Goal: Task Accomplishment & Management: Complete application form

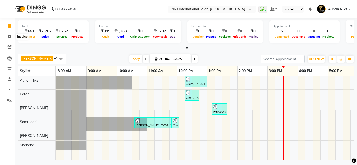
click at [9, 36] on icon at bounding box center [9, 37] width 3 height 4
select select "service"
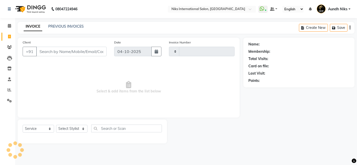
type input "9"
type input "2334"
select select "6"
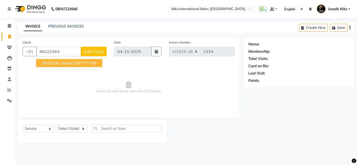
click at [51, 65] on span "[PERSON_NAME]" at bounding box center [58, 63] width 32 height 5
type input "98******08"
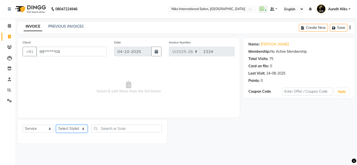
click at [75, 130] on select "Select Stylist [PERSON_NAME] Aundh Niks [PERSON_NAME] Jiya [PERSON_NAME] Mahhi …" at bounding box center [71, 129] width 31 height 8
select select "22944"
click at [56, 125] on select "Select Stylist [PERSON_NAME] Aundh Niks [PERSON_NAME] Jiya [PERSON_NAME] Mahhi …" at bounding box center [71, 129] width 31 height 8
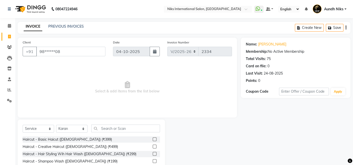
click at [153, 140] on label at bounding box center [155, 140] width 4 height 4
click at [153, 140] on input "checkbox" at bounding box center [154, 139] width 3 height 3
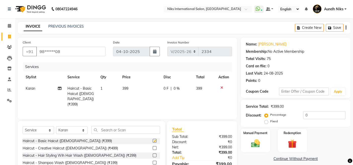
checkbox input "false"
click at [256, 138] on div "Manual Payment" at bounding box center [255, 141] width 30 height 25
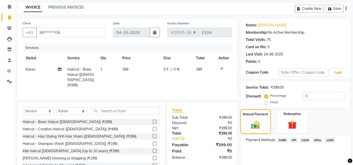
scroll to position [37, 0]
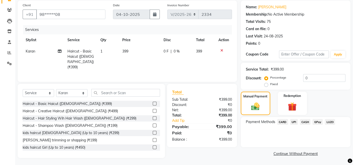
click at [283, 122] on span "CARD" at bounding box center [282, 122] width 11 height 6
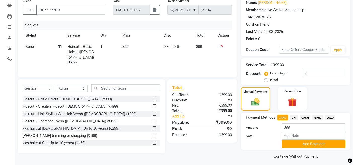
scroll to position [44, 0]
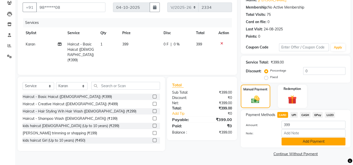
click at [295, 140] on button "Add Payment" at bounding box center [314, 142] width 64 height 8
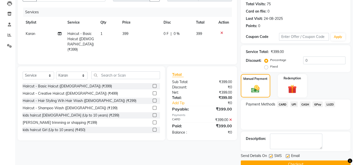
scroll to position [65, 0]
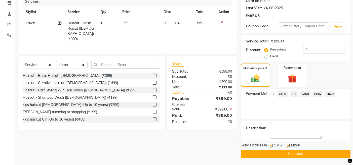
click at [246, 153] on button "Checkout" at bounding box center [296, 154] width 110 height 8
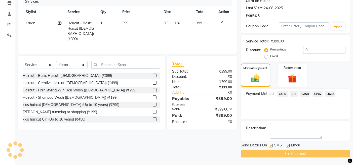
scroll to position [22, 0]
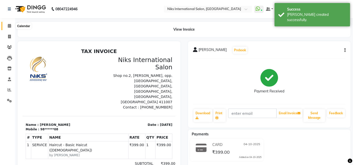
click at [9, 24] on icon at bounding box center [9, 26] width 3 height 4
